Goal: Find specific page/section: Find specific page/section

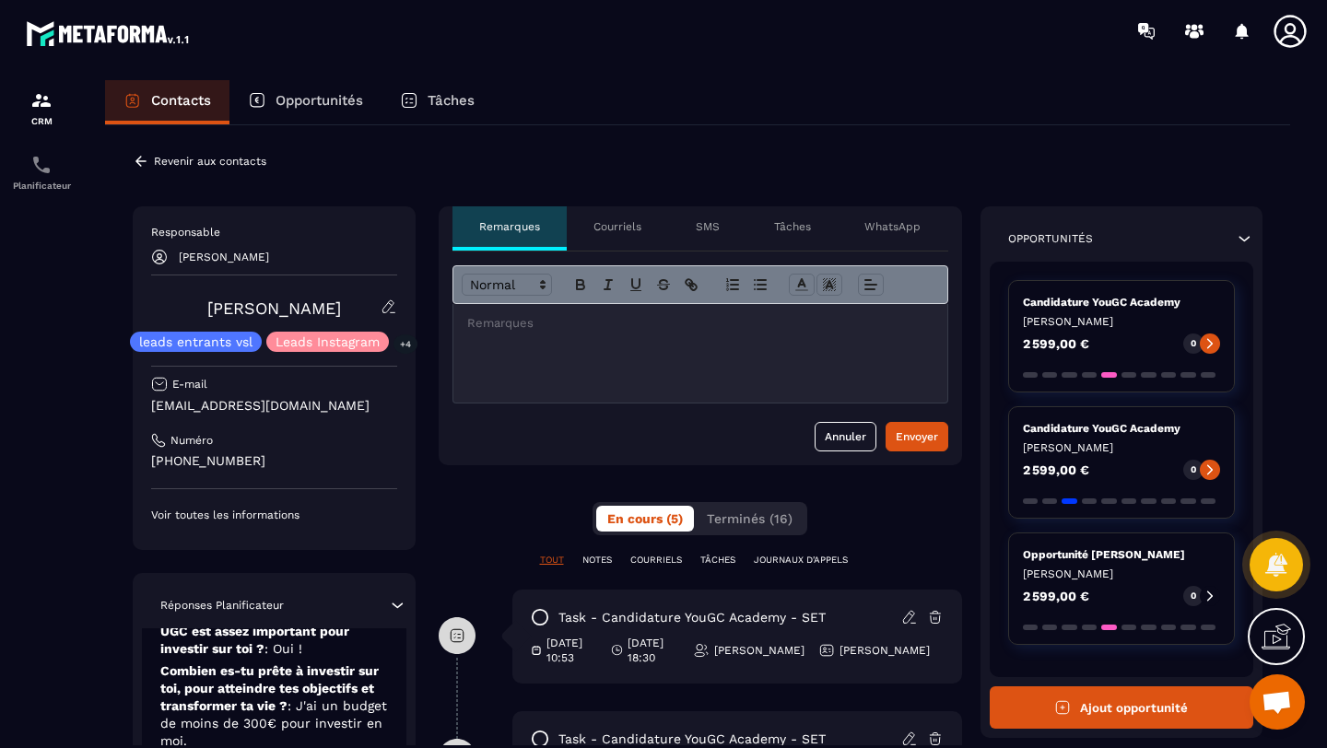
scroll to position [464, 0]
click at [1244, 241] on icon at bounding box center [1245, 239] width 11 height 6
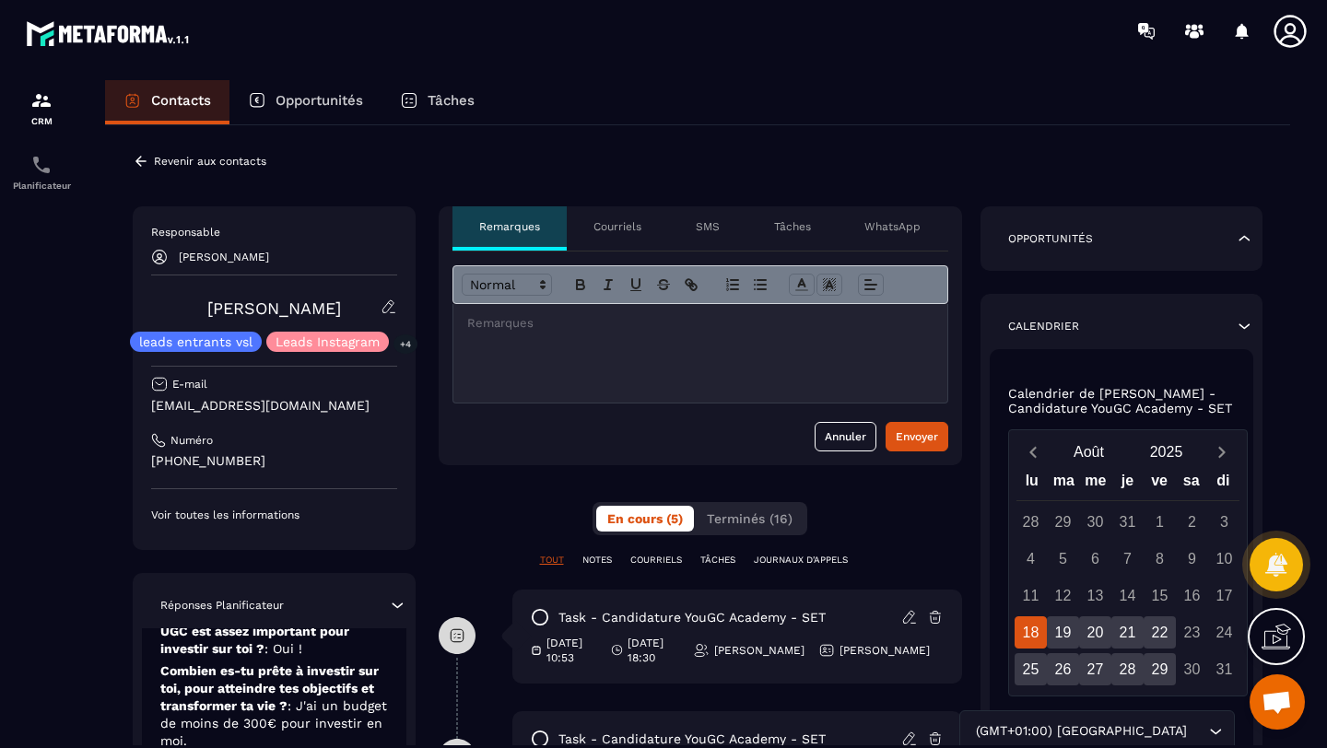
click at [1244, 241] on icon at bounding box center [1244, 238] width 18 height 18
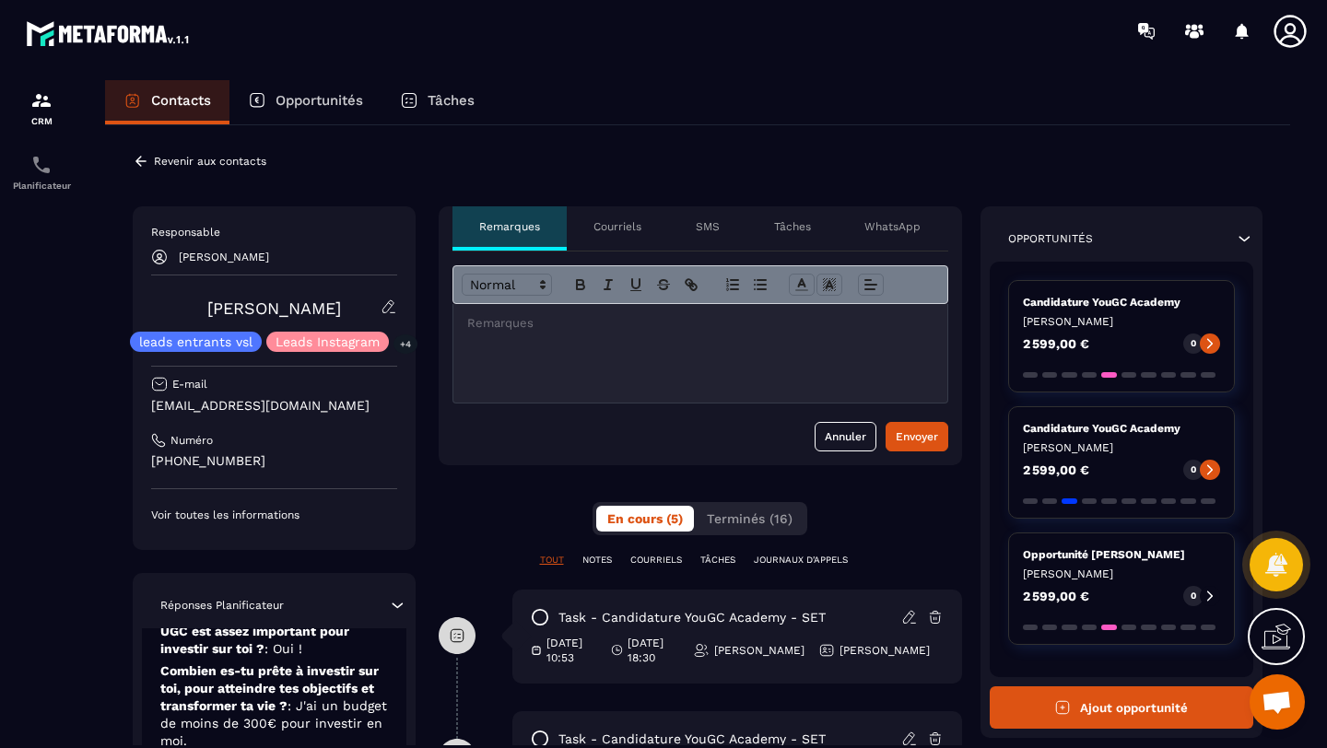
click at [334, 98] on p "Opportunités" at bounding box center [320, 100] width 88 height 17
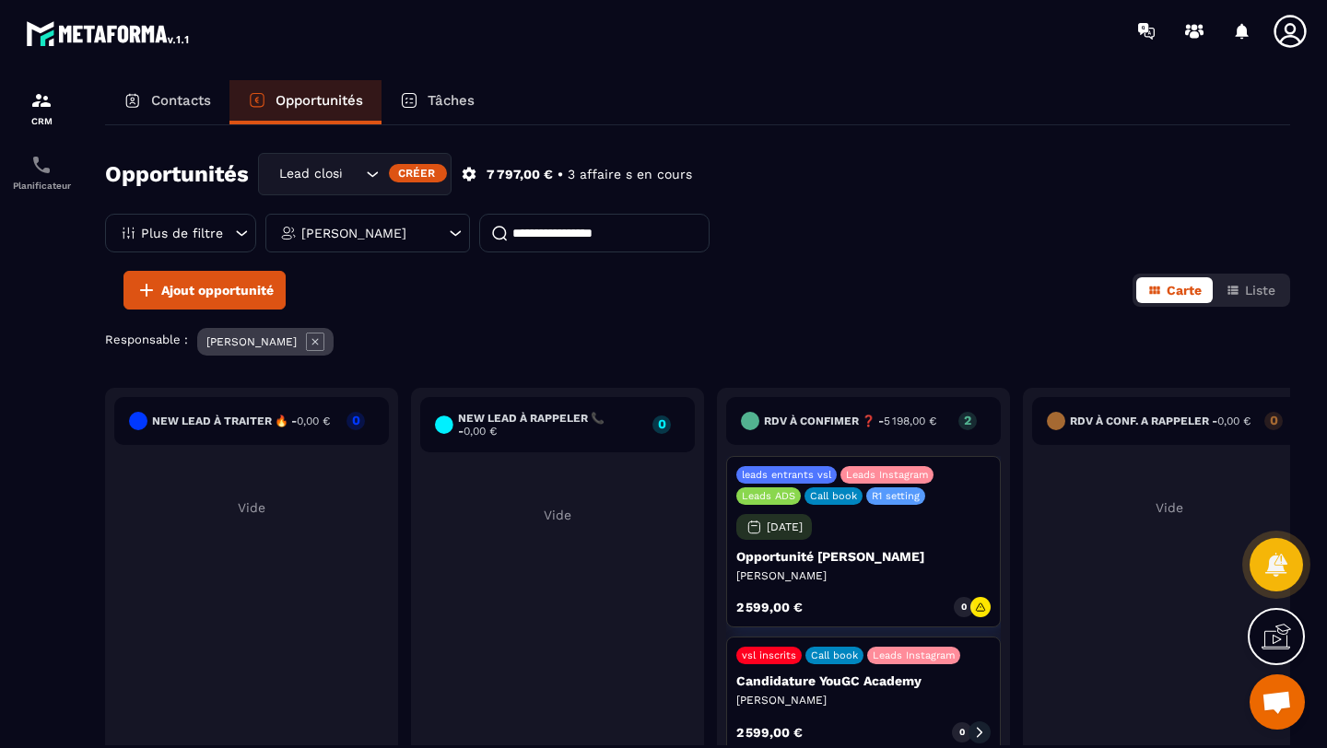
click at [159, 107] on p "Contacts" at bounding box center [181, 100] width 60 height 17
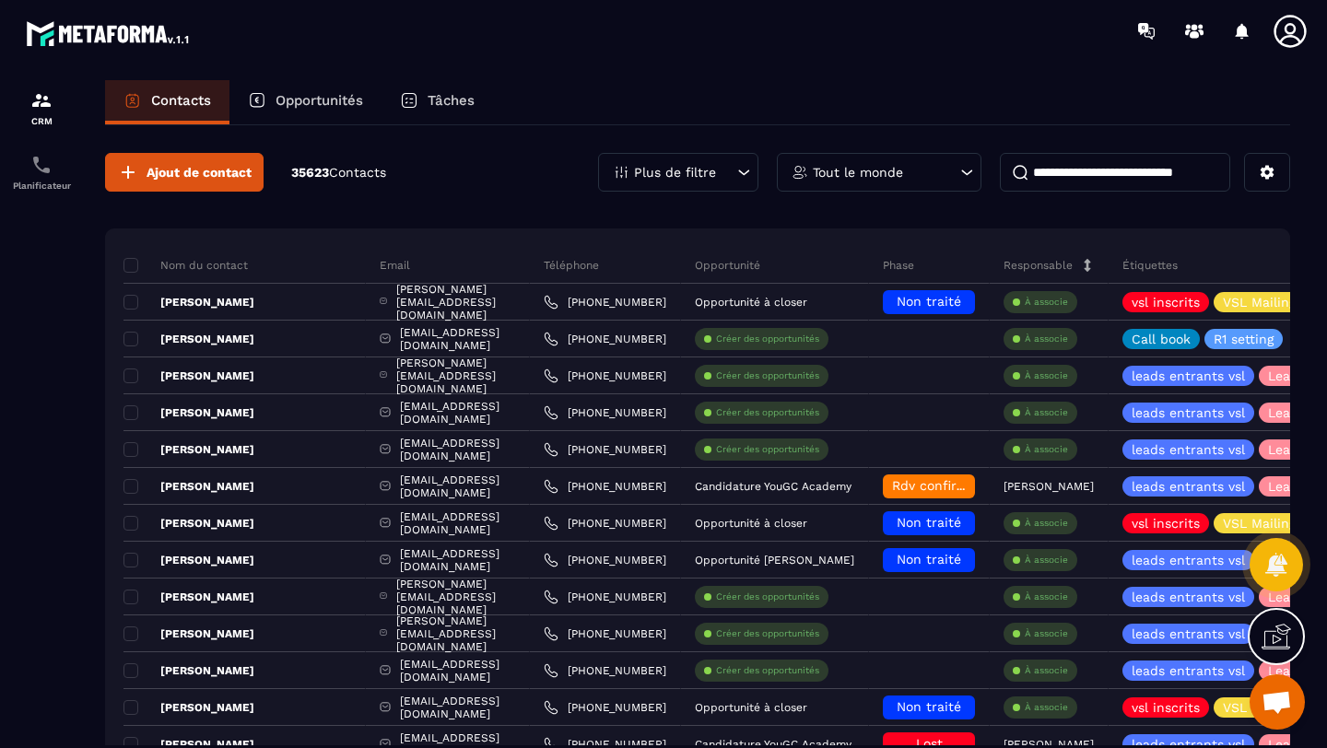
click at [1051, 173] on input at bounding box center [1115, 172] width 230 height 39
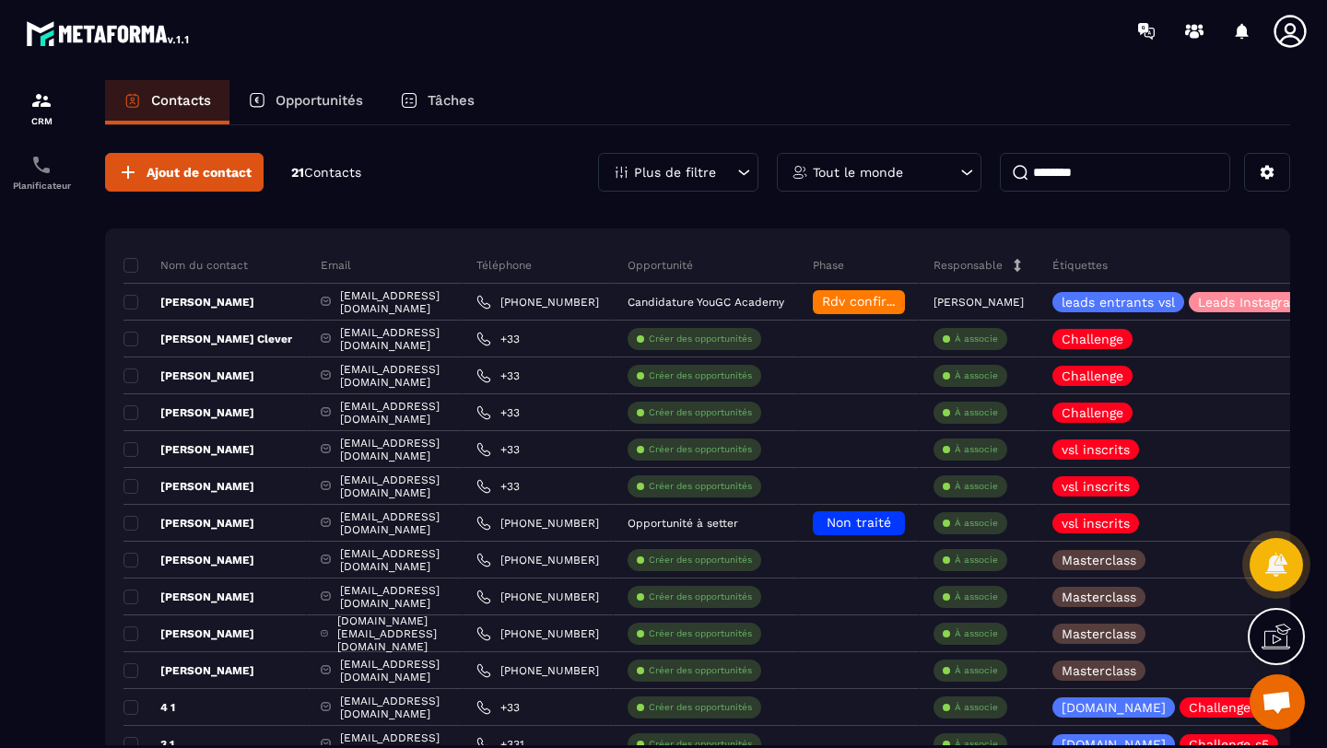
type input "********"
click at [304, 118] on div "Opportunités" at bounding box center [305, 102] width 152 height 44
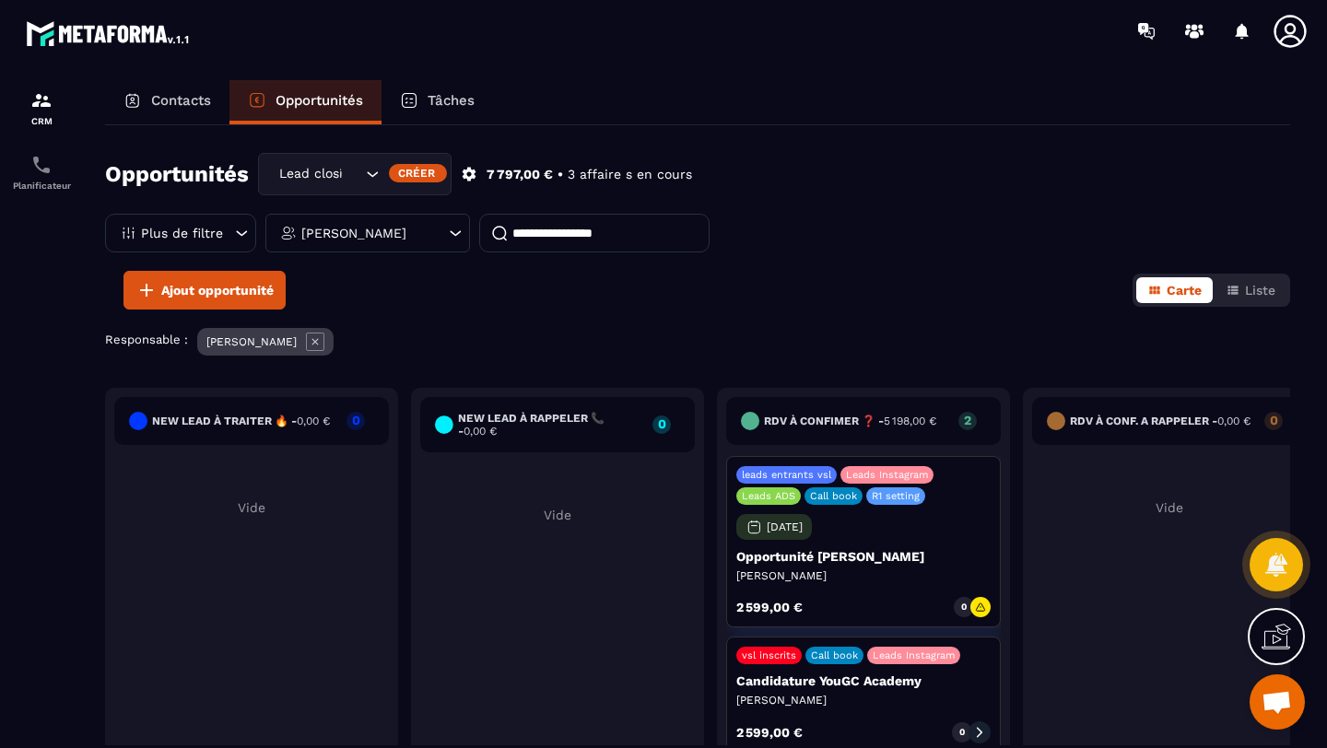
click at [163, 95] on p "Contacts" at bounding box center [181, 100] width 60 height 17
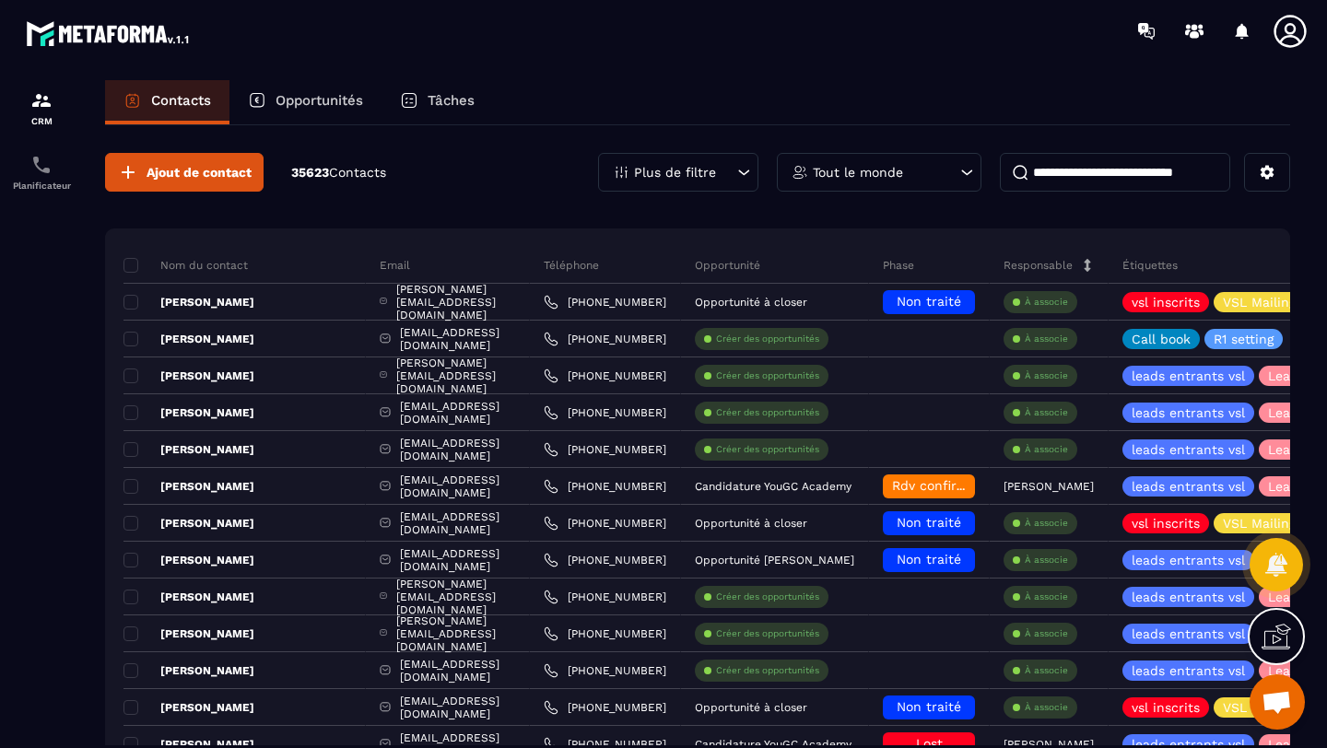
click at [451, 297] on div "[PERSON_NAME][EMAIL_ADDRESS][DOMAIN_NAME]" at bounding box center [448, 302] width 164 height 37
click at [1069, 177] on input at bounding box center [1115, 172] width 230 height 39
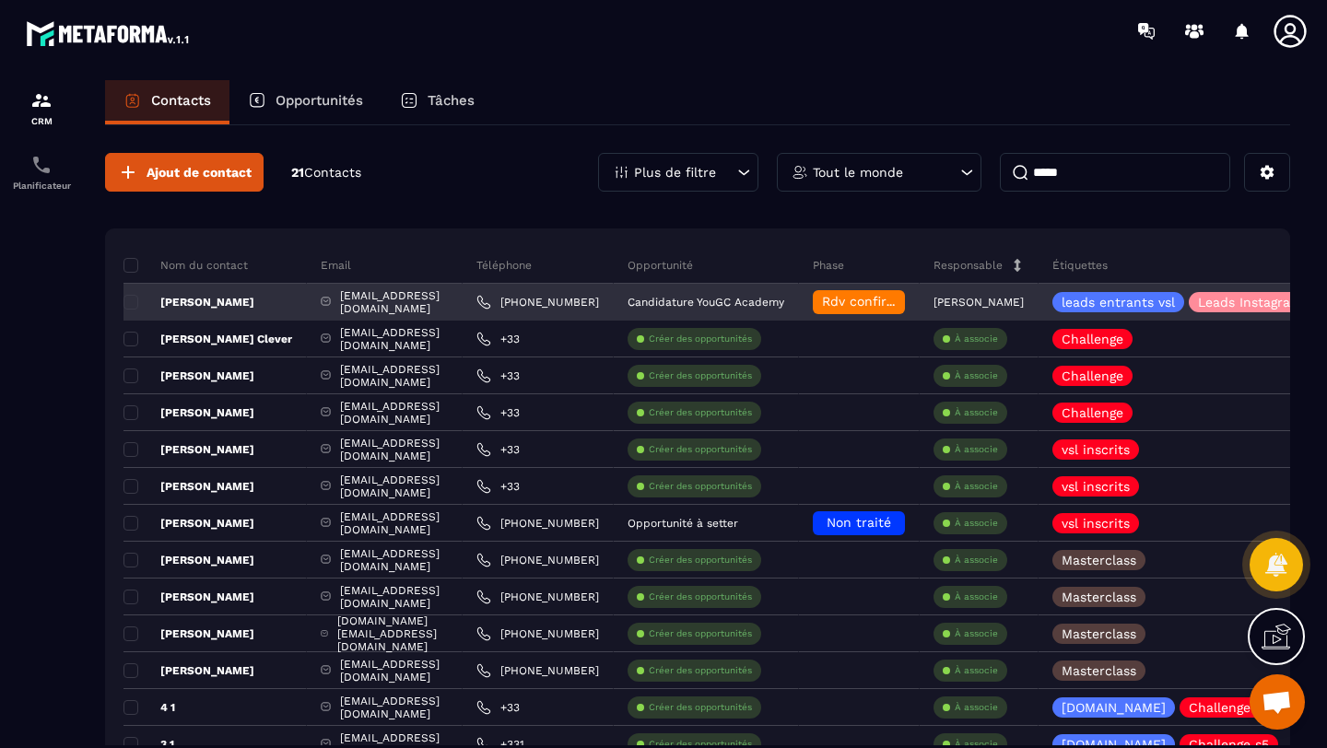
type input "*****"
click at [186, 302] on p "[PERSON_NAME]" at bounding box center [188, 302] width 131 height 15
